Goal: Check status: Check status

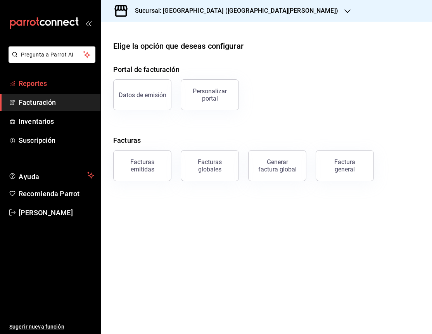
click at [28, 82] on span "Reportes" at bounding box center [57, 83] width 76 height 10
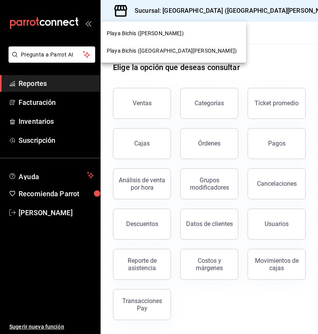
click at [247, 12] on div at bounding box center [159, 167] width 318 height 334
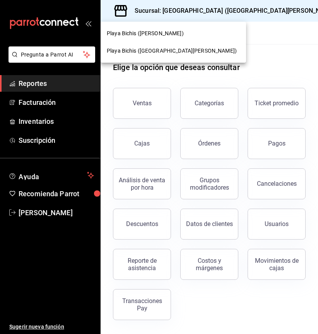
click at [158, 34] on span "Playa Bichis ([PERSON_NAME])" at bounding box center [145, 33] width 77 height 8
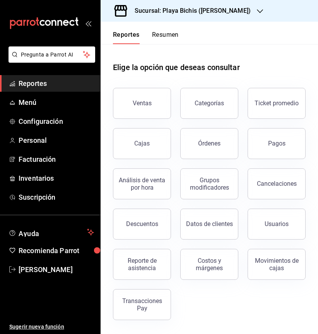
click at [142, 98] on button "Ventas" at bounding box center [142, 103] width 58 height 31
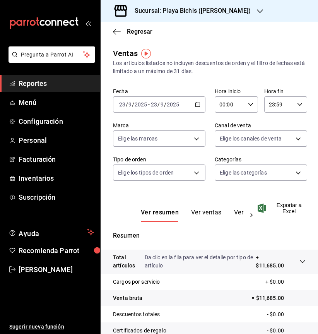
click at [196, 107] on \(Stroke\) "button" at bounding box center [198, 105] width 5 height 4
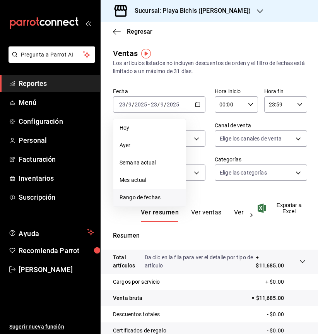
click at [156, 200] on span "Rango de fechas" at bounding box center [150, 198] width 60 height 8
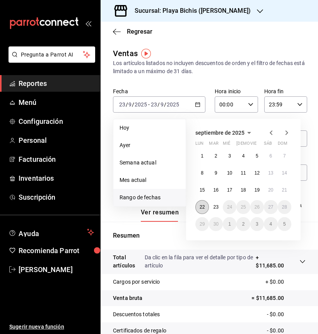
click at [205, 208] on abbr "22" at bounding box center [202, 207] width 5 height 5
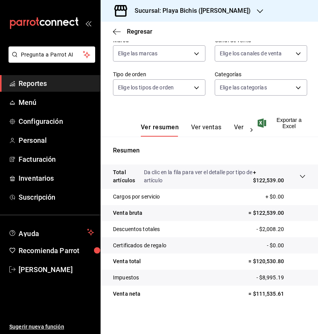
scroll to position [87, 0]
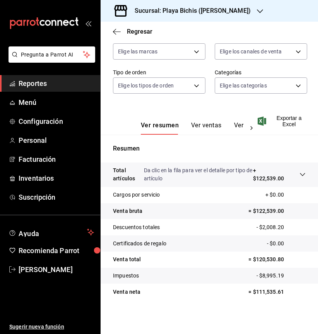
click at [257, 9] on icon "button" at bounding box center [260, 11] width 6 height 6
click at [255, 9] on div "Sucursal: Playa Bichis ([PERSON_NAME])" at bounding box center [187, 11] width 160 height 22
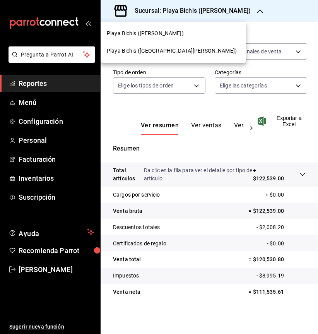
click at [168, 52] on span "Playa Bichis ([GEOGRAPHIC_DATA][PERSON_NAME])" at bounding box center [172, 51] width 130 height 8
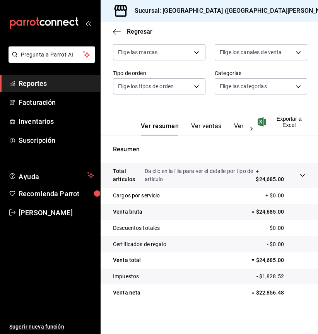
scroll to position [87, 0]
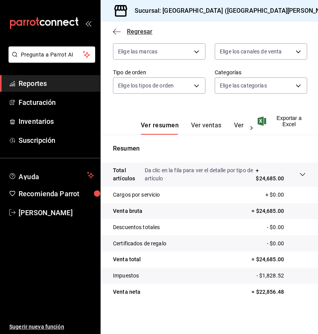
click at [115, 33] on icon "button" at bounding box center [117, 31] width 8 height 7
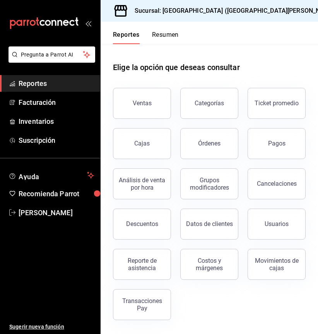
click at [290, 144] on button "Pagos" at bounding box center [277, 143] width 58 height 31
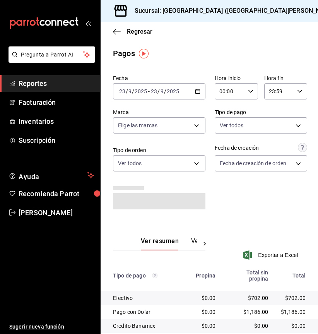
click at [198, 91] on div "[DATE] [DATE] - [DATE] [DATE]" at bounding box center [159, 91] width 93 height 16
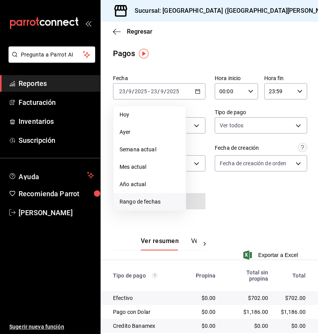
click at [155, 203] on span "Rango de fechas" at bounding box center [150, 202] width 60 height 8
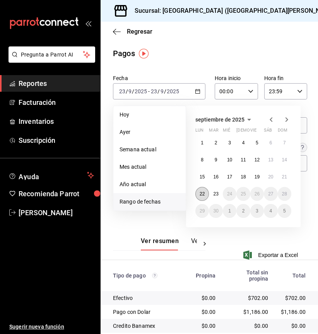
click at [202, 196] on abbr "22" at bounding box center [202, 193] width 5 height 5
click at [202, 195] on abbr "22" at bounding box center [202, 193] width 5 height 5
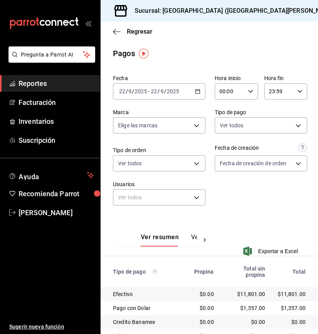
click at [241, 9] on div "Sucursal: [GEOGRAPHIC_DATA] ([GEOGRAPHIC_DATA][PERSON_NAME])" at bounding box center [230, 11] width 246 height 22
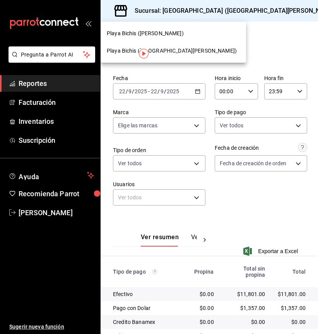
click at [241, 9] on div at bounding box center [159, 167] width 318 height 334
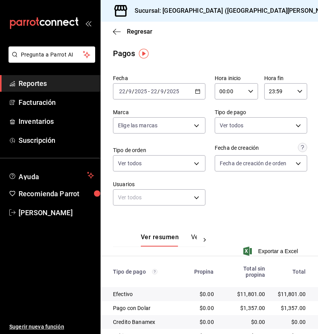
click at [241, 9] on div "Sucursal: [GEOGRAPHIC_DATA] ([GEOGRAPHIC_DATA][PERSON_NAME])" at bounding box center [230, 11] width 246 height 22
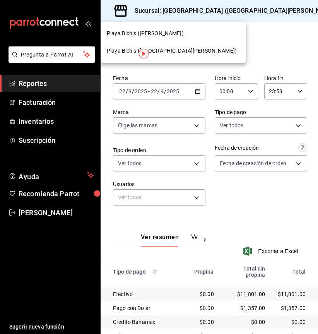
click at [169, 33] on span "Playa Bichis ([PERSON_NAME])" at bounding box center [145, 33] width 77 height 8
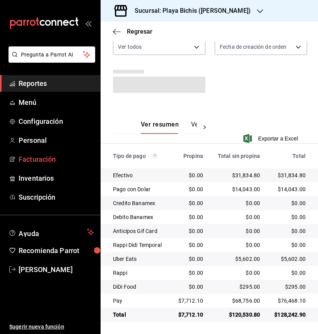
scroll to position [113, 0]
